Goal: Task Accomplishment & Management: Use online tool/utility

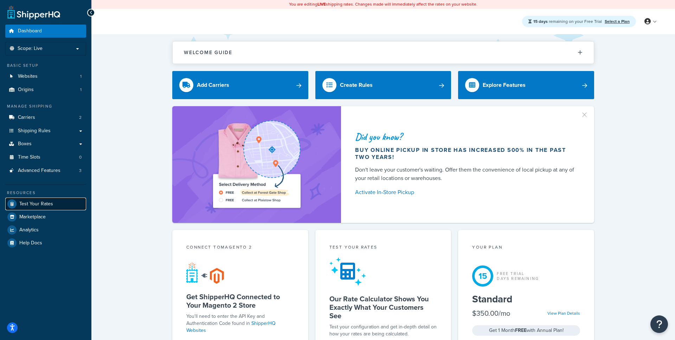
click at [24, 203] on span "Test Your Rates" at bounding box center [36, 204] width 34 height 6
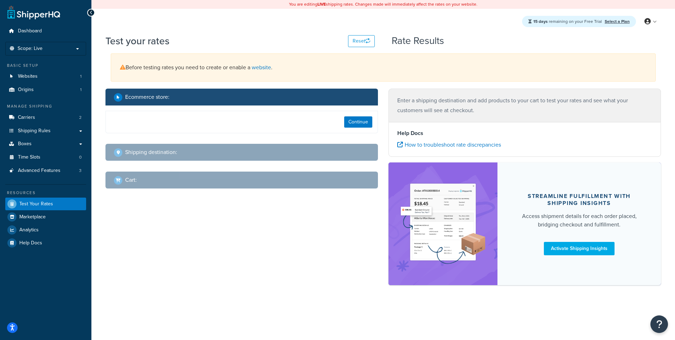
select select "[GEOGRAPHIC_DATA]"
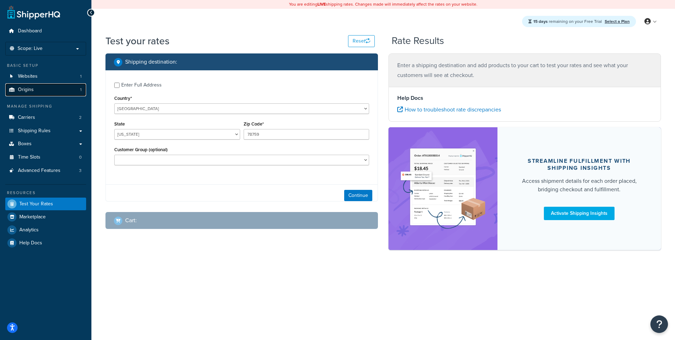
click at [56, 90] on link "Origins 1" at bounding box center [45, 89] width 81 height 13
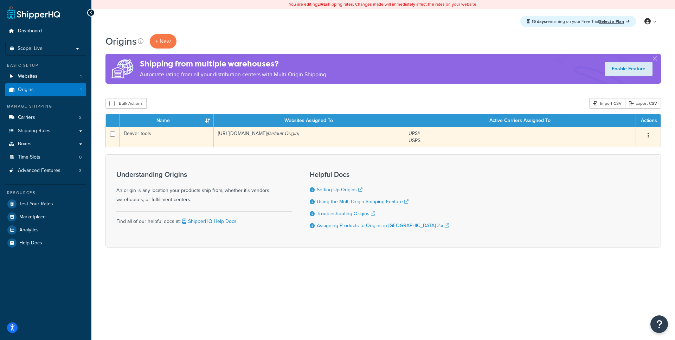
click at [180, 139] on td "Beaver tools" at bounding box center [167, 137] width 94 height 20
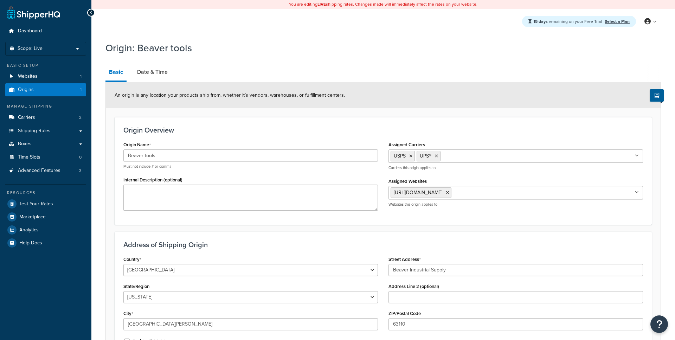
select select "25"
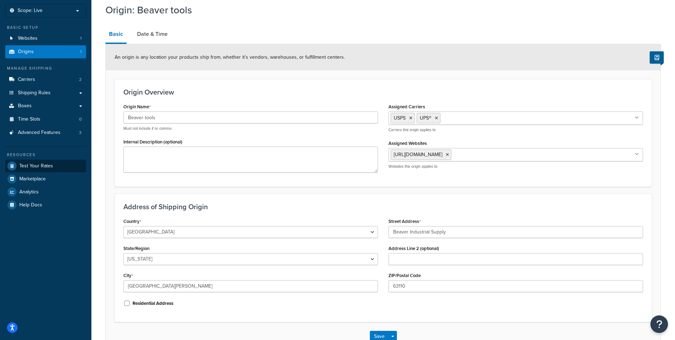
scroll to position [22, 0]
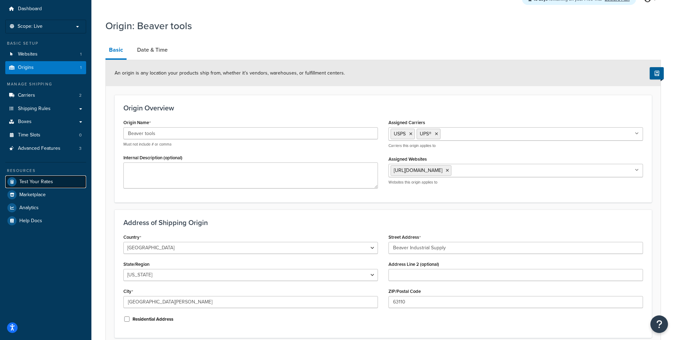
click at [42, 179] on span "Test Your Rates" at bounding box center [36, 182] width 34 height 6
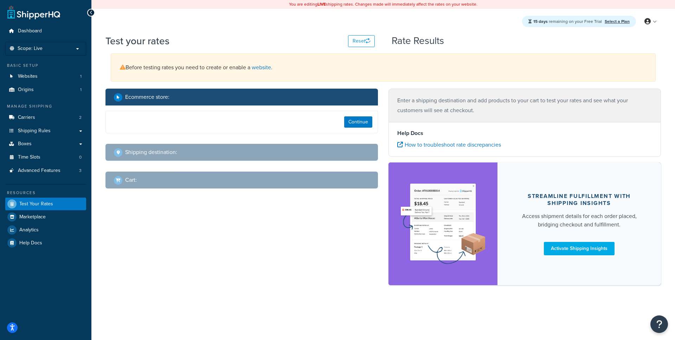
select select "TX"
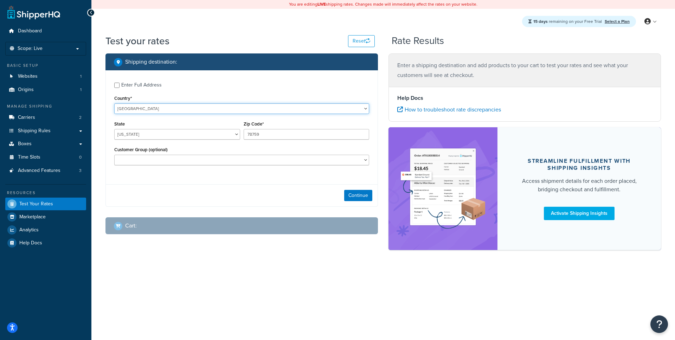
click at [114, 103] on select "United States United Kingdom Afghanistan Åland Islands Albania Algeria American…" at bounding box center [241, 108] width 255 height 11
click option "United States" at bounding box center [0, 0] width 0 height 0
click at [140, 90] on div "Enter Full Address" at bounding box center [141, 85] width 40 height 10
click at [120, 88] on input "Enter Full Address" at bounding box center [116, 85] width 5 height 5
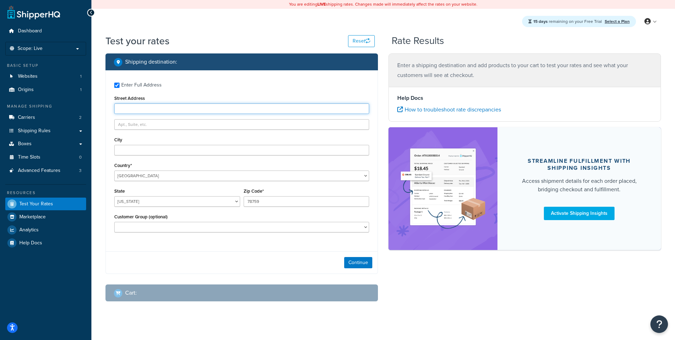
click at [141, 104] on input "Street Address" at bounding box center [241, 108] width 255 height 11
click at [127, 86] on div "Enter Full Address" at bounding box center [141, 85] width 40 height 10
click at [120, 86] on input "Enter Full Address" at bounding box center [116, 85] width 5 height 5
checkbox input "false"
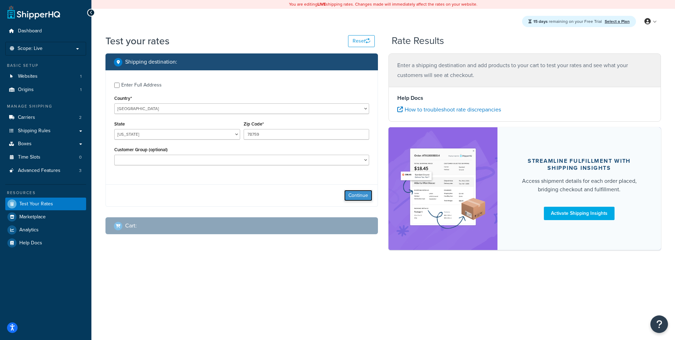
click at [359, 196] on button "Continue" at bounding box center [358, 195] width 28 height 11
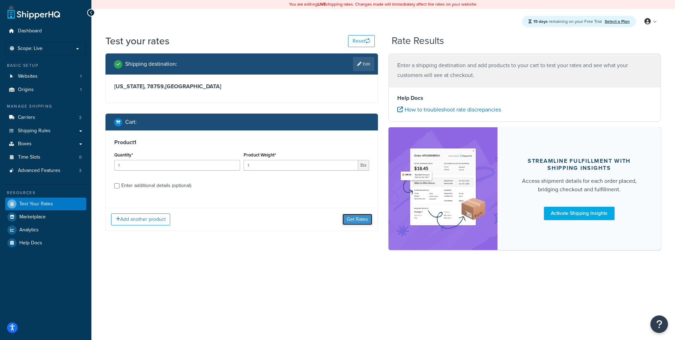
click at [355, 218] on button "Get Rates" at bounding box center [358, 219] width 30 height 11
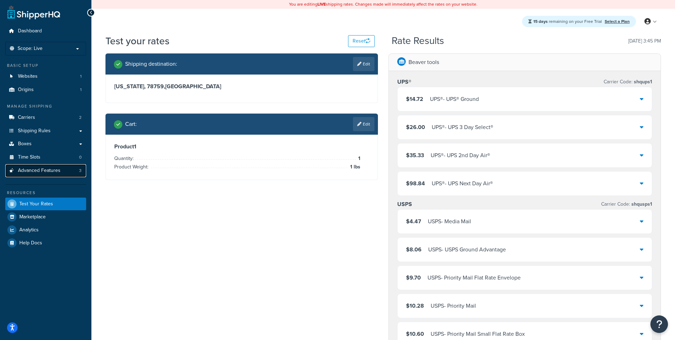
click at [46, 171] on span "Advanced Features" at bounding box center [39, 171] width 43 height 6
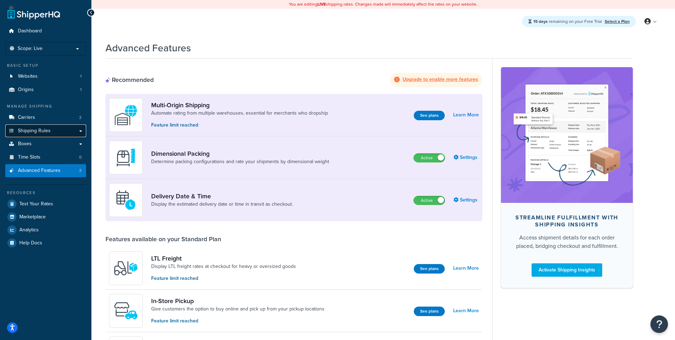
click at [58, 133] on link "Shipping Rules" at bounding box center [45, 131] width 81 height 13
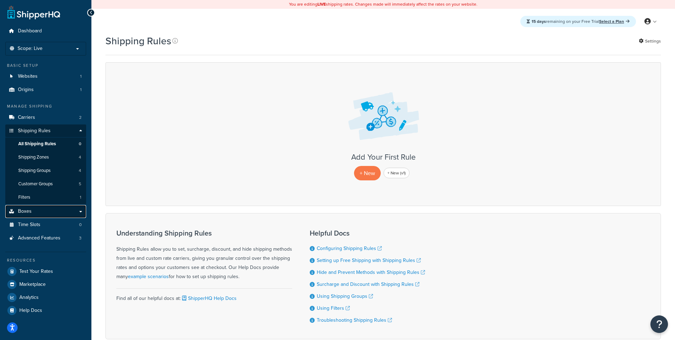
click at [39, 212] on link "Boxes" at bounding box center [45, 211] width 81 height 13
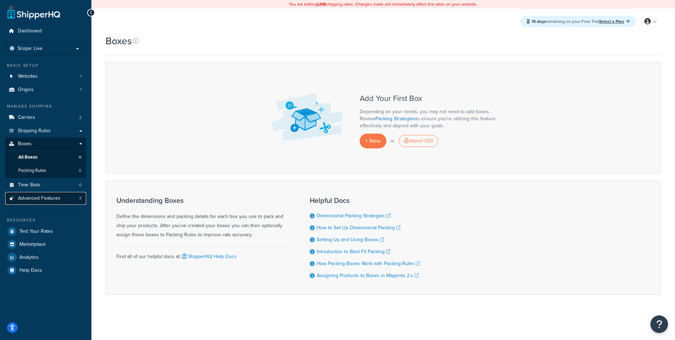
click at [61, 197] on link "Advanced Features 3" at bounding box center [45, 198] width 81 height 13
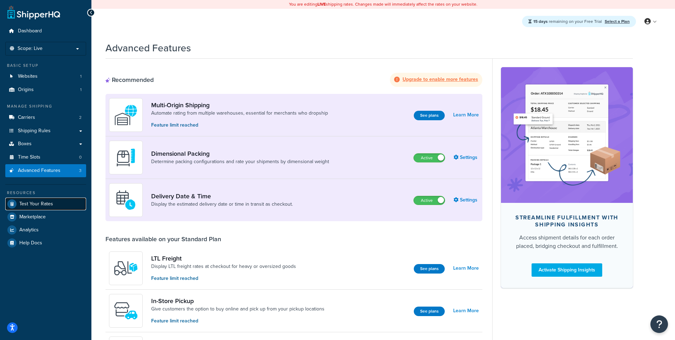
click at [49, 206] on span "Test Your Rates" at bounding box center [36, 204] width 34 height 6
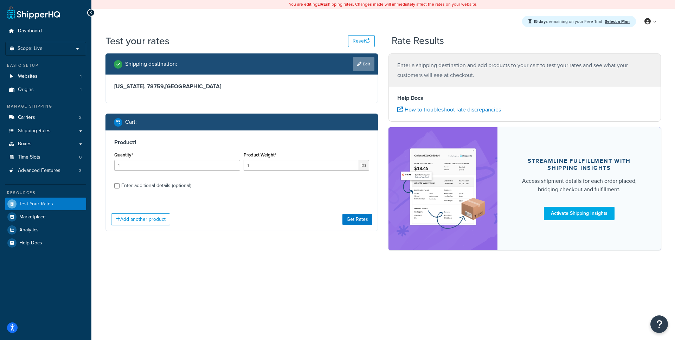
click at [364, 71] on link "Edit" at bounding box center [363, 64] width 21 height 14
select select "TX"
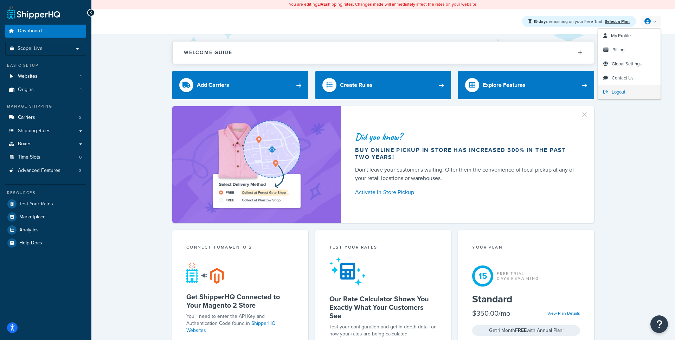
click at [614, 94] on span "Logout" at bounding box center [619, 92] width 14 height 7
